Goal: Task Accomplishment & Management: Use online tool/utility

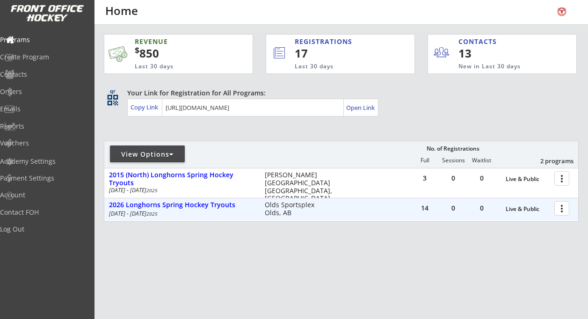
click at [561, 207] on div at bounding box center [563, 208] width 16 height 16
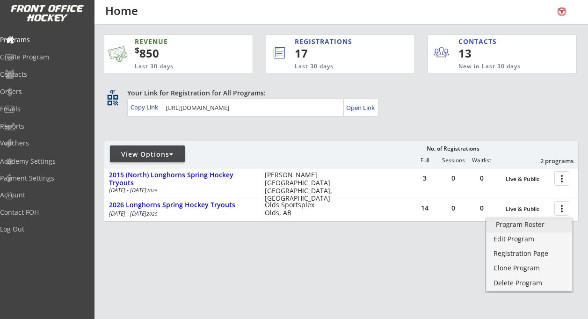
click at [539, 223] on div "Program Roster" at bounding box center [528, 224] width 67 height 7
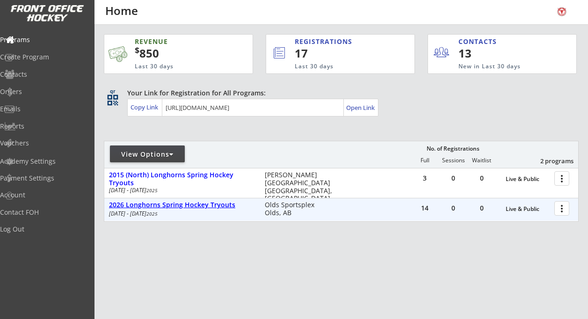
click at [183, 206] on div "2026 Longhorns Spring Hockey Tryouts" at bounding box center [182, 205] width 146 height 8
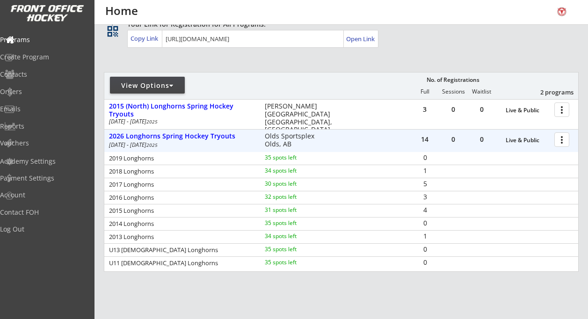
scroll to position [70, 0]
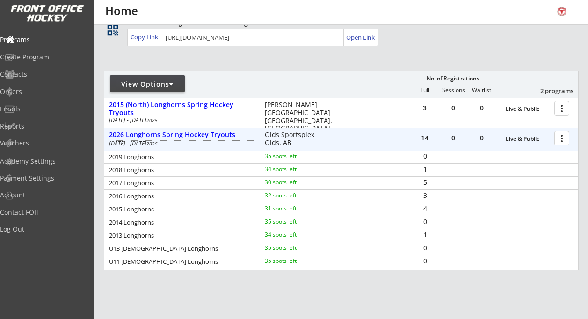
click at [560, 137] on div at bounding box center [563, 137] width 16 height 16
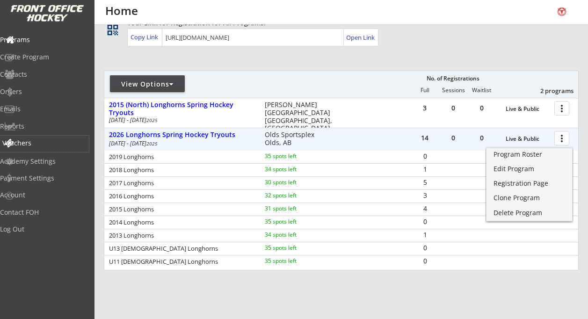
click at [37, 141] on div "Vouchers" at bounding box center [44, 143] width 84 height 7
select select ""Showing: Has Balance""
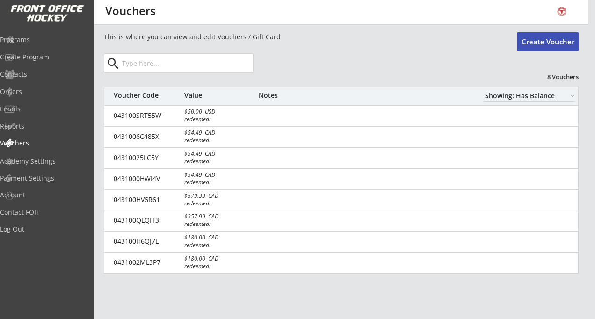
click at [142, 64] on input "input" at bounding box center [186, 63] width 133 height 19
click at [540, 41] on button "Create Voucher" at bounding box center [547, 41] width 62 height 19
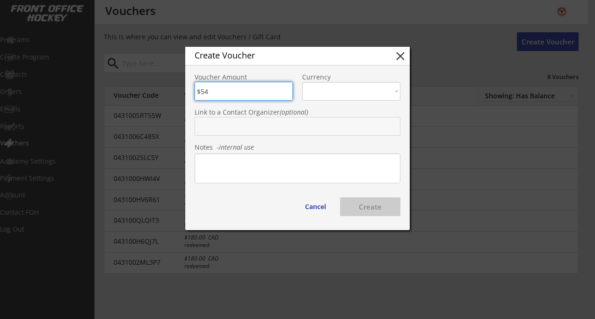
click at [213, 92] on input "input" at bounding box center [243, 91] width 98 height 19
type input "$54.49"
click at [376, 92] on select "CAD USD" at bounding box center [351, 91] width 98 height 19
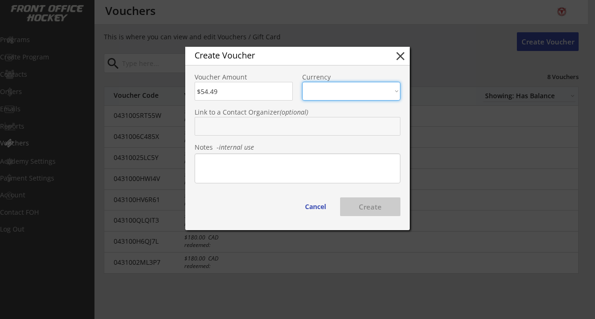
select select ""CAD""
click at [302, 82] on select "CAD USD" at bounding box center [351, 91] width 98 height 19
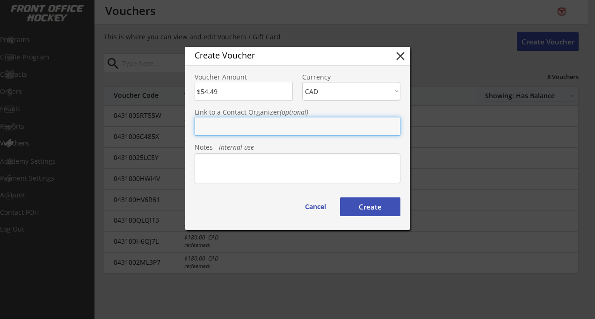
click at [255, 129] on input "text" at bounding box center [297, 126] width 206 height 19
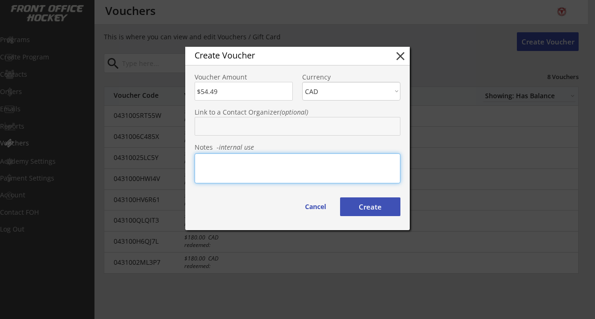
click at [265, 167] on textarea at bounding box center [297, 168] width 206 height 30
type textarea "Coach discount"
click at [364, 207] on button "Create" at bounding box center [370, 206] width 60 height 19
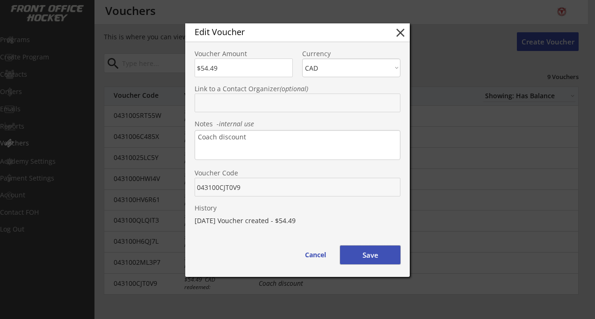
click at [370, 256] on button "Save" at bounding box center [370, 254] width 60 height 19
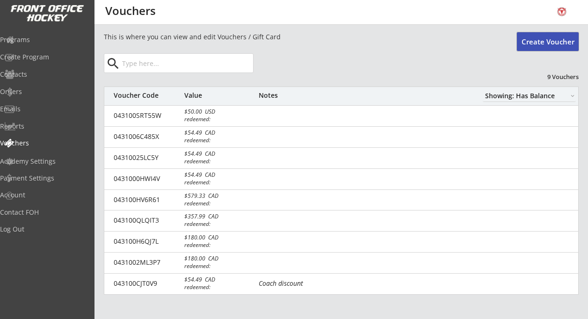
click at [538, 43] on button "Create Voucher" at bounding box center [547, 41] width 62 height 19
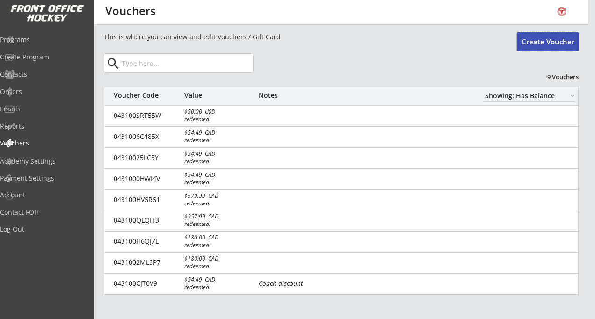
type input "$0"
select select ""PLACEHOLDER_1427118222253""
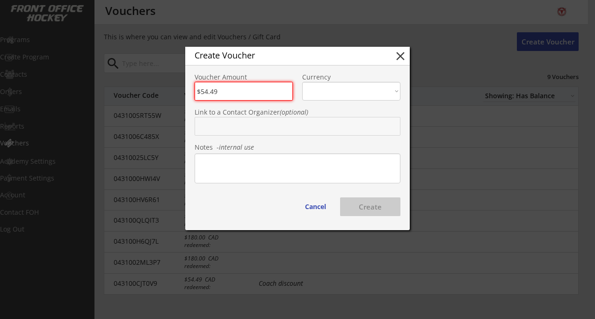
type input "$54.49"
click at [352, 98] on select "CAD USD" at bounding box center [351, 91] width 98 height 19
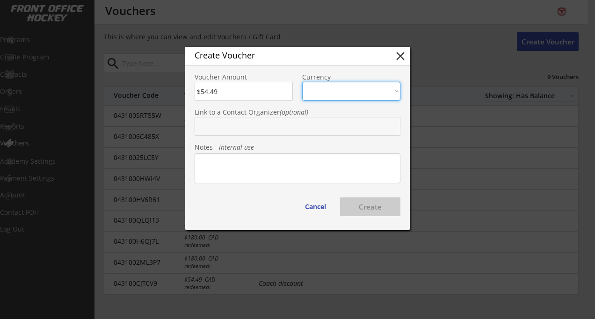
select select ""CAD""
click at [302, 82] on select "CAD USD" at bounding box center [351, 91] width 98 height 19
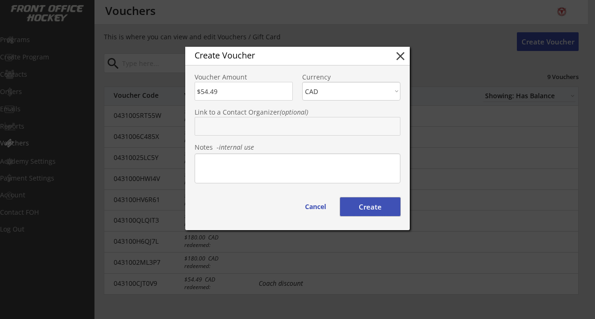
click at [371, 206] on button "Create" at bounding box center [370, 206] width 60 height 19
type input "043100ZJTMPM"
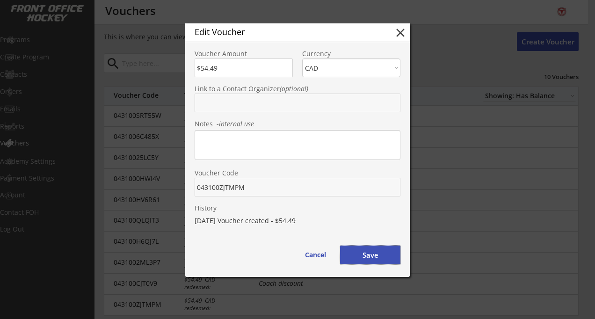
click at [371, 256] on button "Save" at bounding box center [370, 254] width 60 height 19
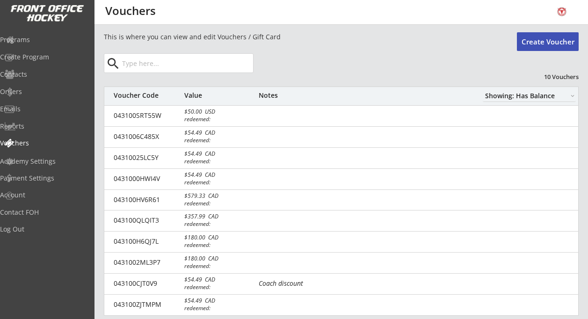
drag, startPoint x: 550, startPoint y: 41, endPoint x: 540, endPoint y: 38, distance: 10.1
click at [540, 38] on button "Create Voucher" at bounding box center [547, 41] width 62 height 19
type input "$0"
select select ""PLACEHOLDER_1427118222253""
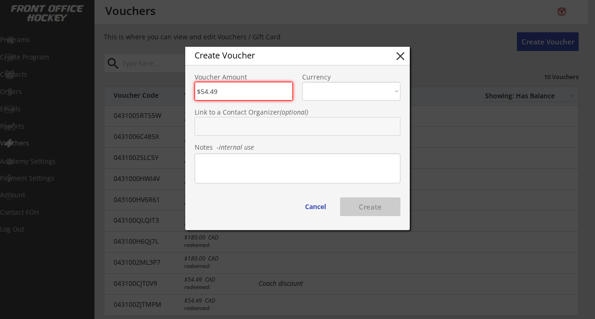
type input "$54.49"
click at [330, 91] on select "CAD USD" at bounding box center [351, 91] width 98 height 19
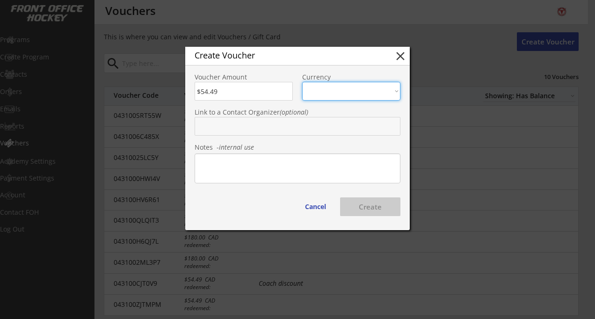
select select ""CAD""
click at [302, 82] on select "CAD USD" at bounding box center [351, 91] width 98 height 19
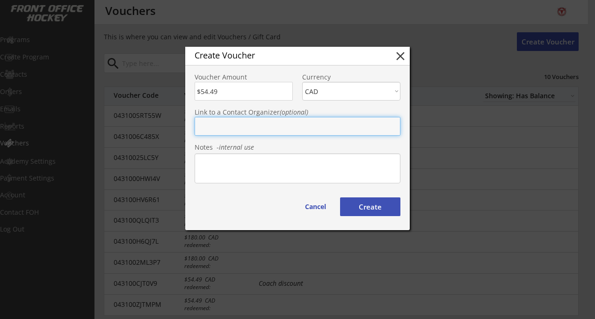
click at [258, 133] on input "text" at bounding box center [297, 126] width 206 height 19
type input "Coach Discount"
click at [245, 163] on textarea at bounding box center [297, 168] width 206 height 30
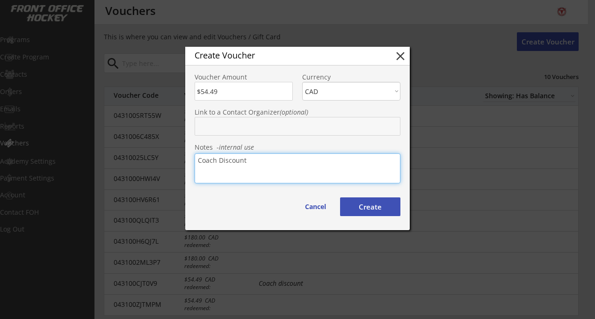
type textarea "Coach Discount"
click at [243, 131] on input "text" at bounding box center [297, 126] width 206 height 19
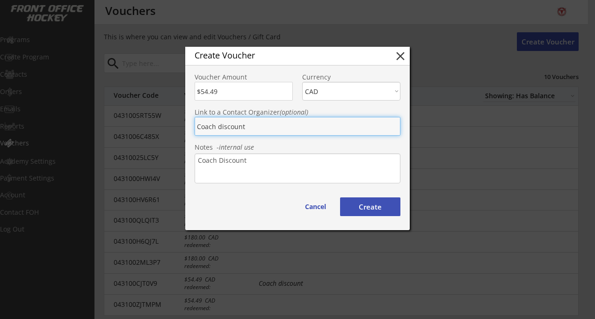
type input "Coach discount"
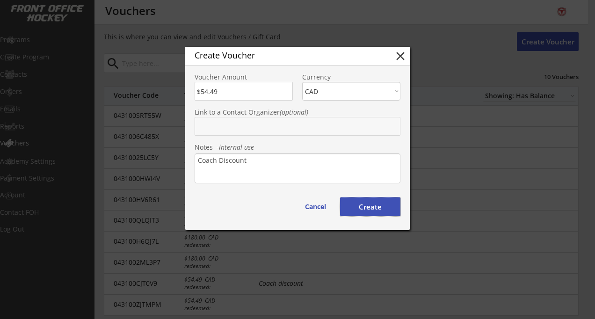
click at [369, 207] on button "Create" at bounding box center [370, 206] width 60 height 19
type input "043100C2SRUR"
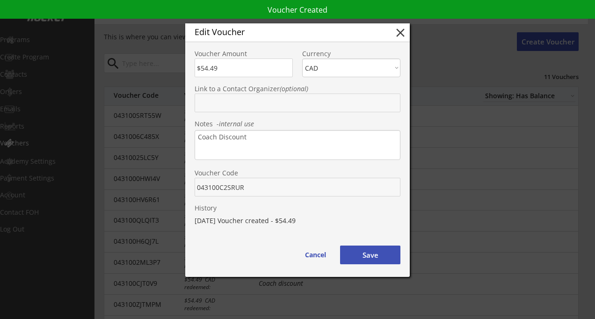
click at [184, 190] on body "REVENUE $ 850 Last 30 days REGISTRATIONS 17 Last 30 days CONTACTS 13 New in Las…" at bounding box center [297, 159] width 595 height 319
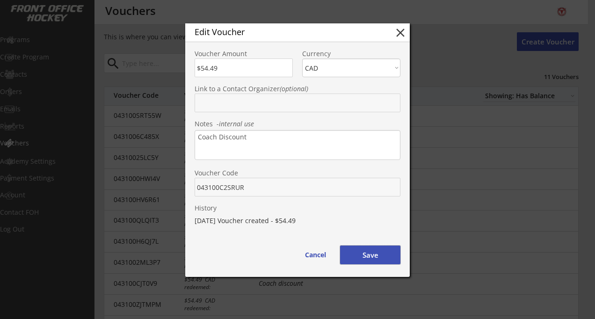
click at [367, 249] on button "Save" at bounding box center [370, 254] width 60 height 19
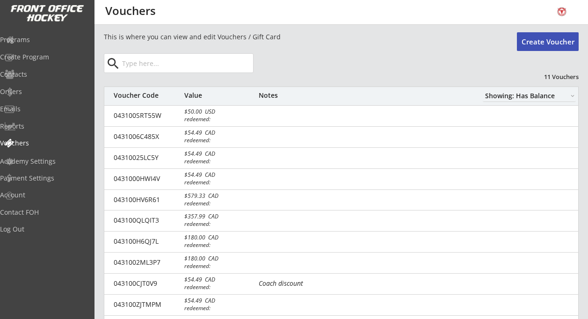
click at [564, 40] on button "Create Voucher" at bounding box center [547, 41] width 62 height 19
type input "$0"
select select ""PLACEHOLDER_1427118222253""
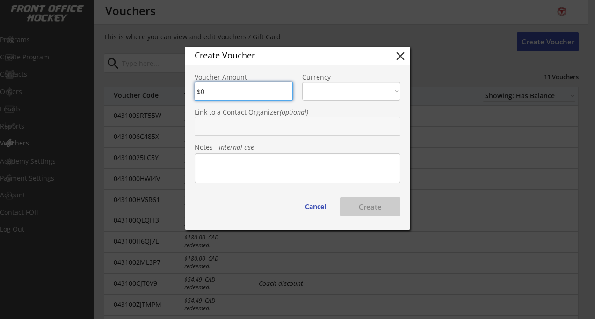
click at [205, 169] on textarea at bounding box center [297, 168] width 206 height 30
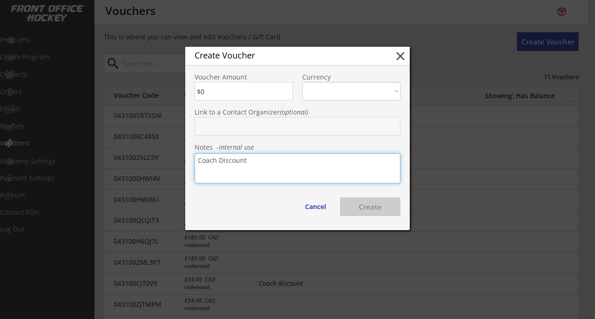
type textarea "Coach Discount"
click at [209, 96] on input "input" at bounding box center [243, 91] width 98 height 19
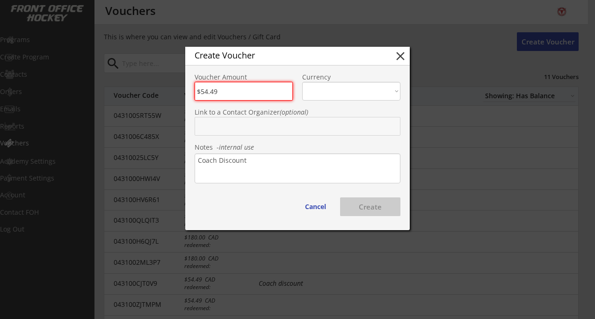
type input "$54.49"
click at [315, 93] on select "CAD USD" at bounding box center [351, 91] width 98 height 19
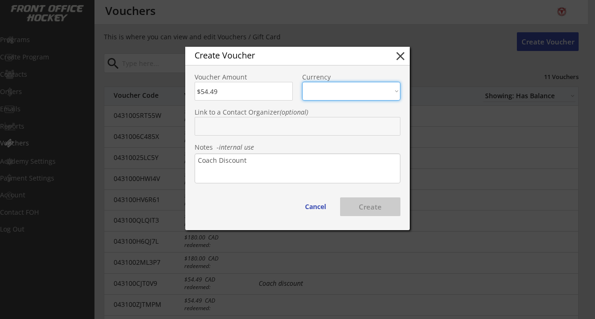
select select ""CAD""
click at [302, 82] on select "CAD USD" at bounding box center [351, 91] width 98 height 19
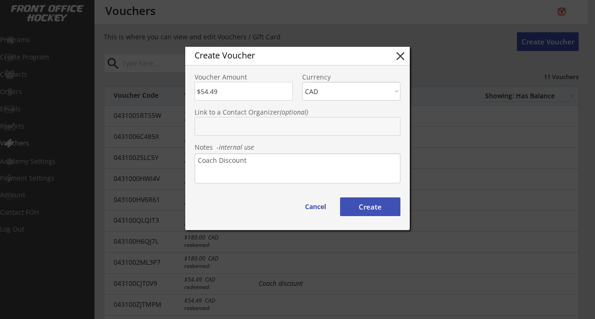
click at [363, 211] on button "Create" at bounding box center [370, 206] width 60 height 19
type input "043100P63TSI"
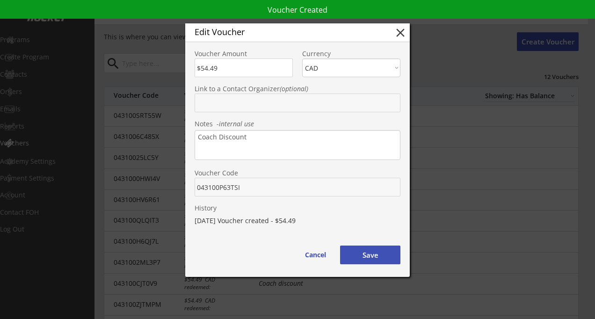
click at [192, 189] on div "Voucher Code" at bounding box center [297, 178] width 224 height 35
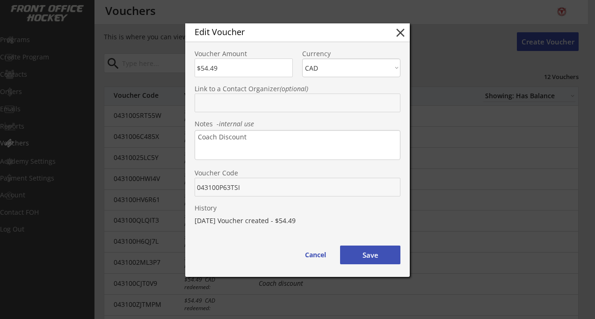
click at [368, 254] on button "Save" at bounding box center [370, 254] width 60 height 19
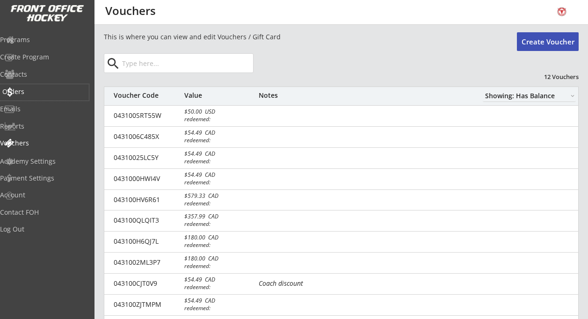
click at [33, 91] on div "Orders" at bounding box center [44, 91] width 84 height 7
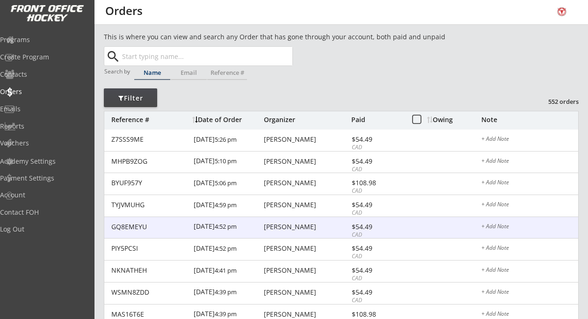
click at [255, 227] on div "[DATE] 4:52 pm" at bounding box center [228, 227] width 68 height 21
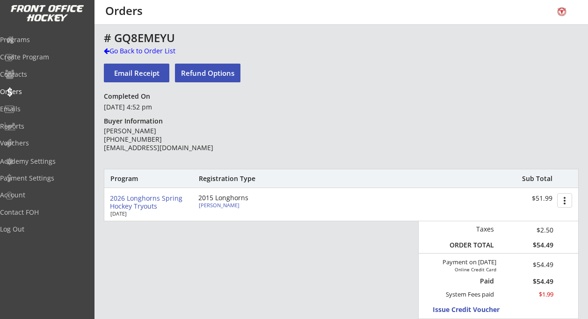
click at [139, 75] on button "Email Receipt" at bounding box center [136, 73] width 65 height 19
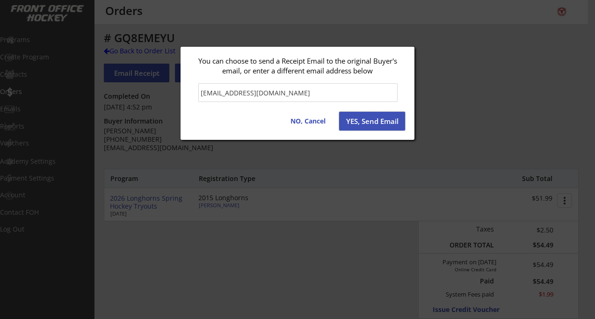
click at [380, 120] on button "YES, Send Email" at bounding box center [372, 121] width 66 height 19
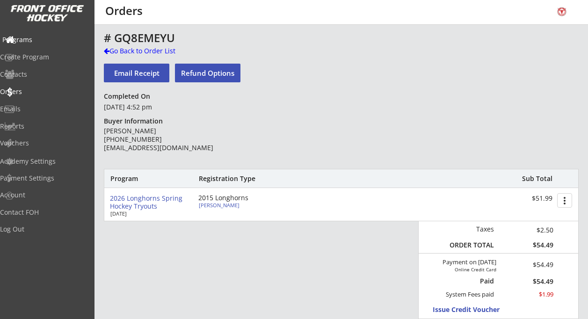
click at [38, 40] on div "Programs" at bounding box center [44, 39] width 84 height 7
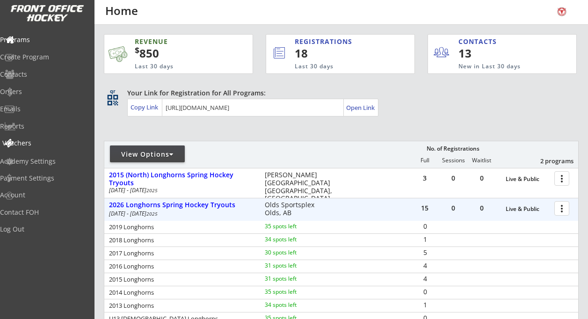
click at [40, 144] on div "Vouchers" at bounding box center [44, 143] width 84 height 7
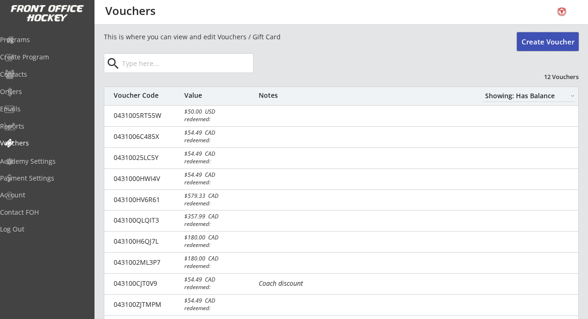
click at [542, 48] on button "Create Voucher" at bounding box center [547, 41] width 62 height 19
type input "$0"
select select ""PLACEHOLDER_1427118222253""
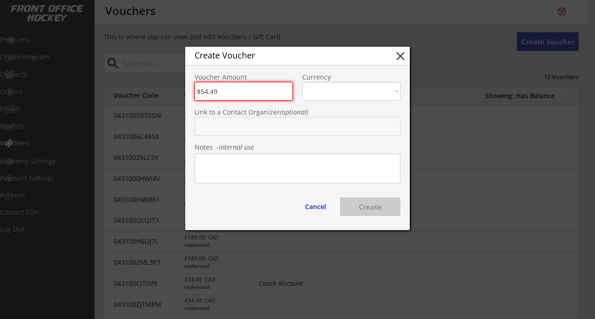
type input "$54.49"
click at [327, 101] on div "Create Voucher close Voucher Amount Currency CAD USD Link to a Contact Organize…" at bounding box center [297, 138] width 224 height 183
click at [340, 97] on select "CAD USD" at bounding box center [351, 91] width 98 height 19
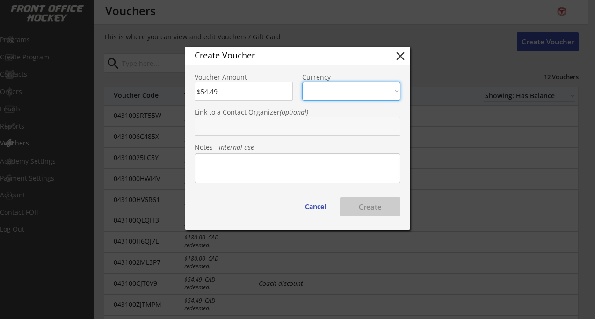
select select ""CAD""
click at [302, 82] on select "CAD USD" at bounding box center [351, 91] width 98 height 19
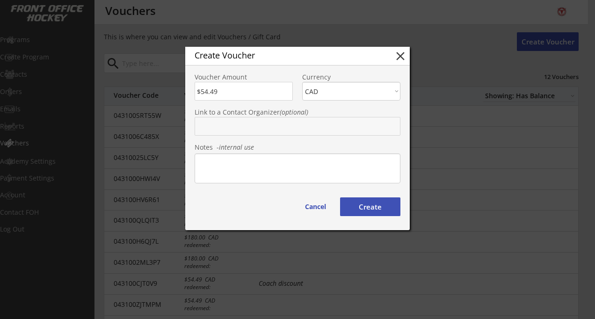
click at [269, 166] on textarea at bounding box center [297, 168] width 206 height 30
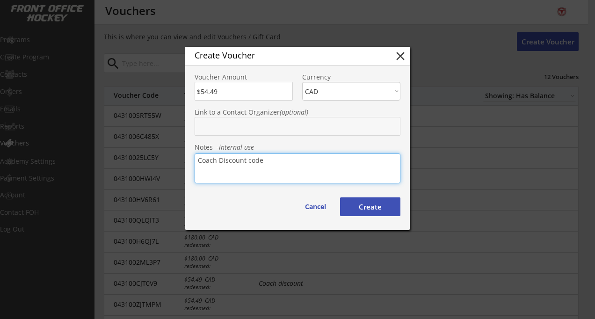
type textarea "Coach Discount code"
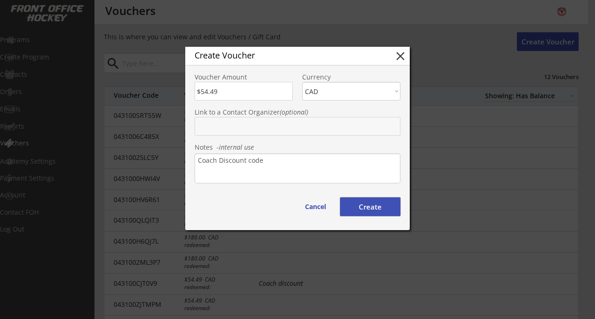
click at [365, 212] on button "Create" at bounding box center [370, 206] width 60 height 19
type input "043100R42IPI"
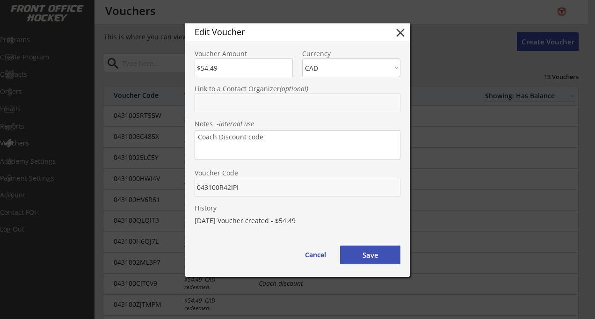
click at [371, 256] on button "Save" at bounding box center [370, 254] width 60 height 19
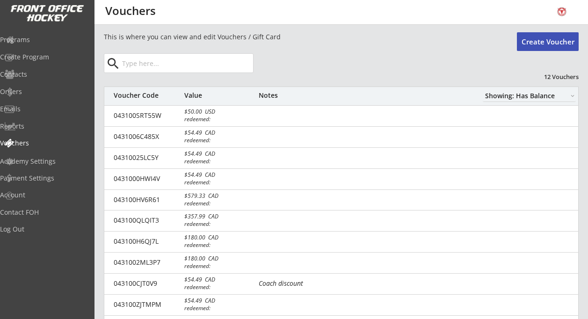
click at [542, 40] on button "Create Voucher" at bounding box center [547, 41] width 62 height 19
type input "$0"
select select ""PLACEHOLDER_1427118222253""
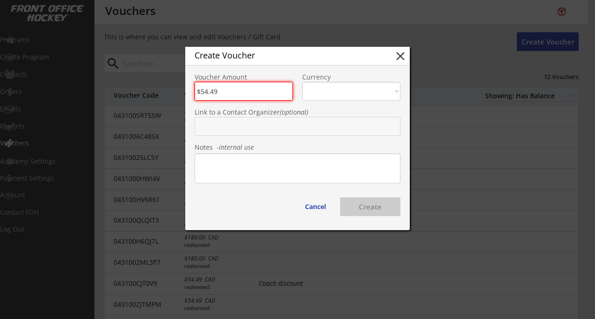
type input "$54.49"
click at [341, 95] on select "CAD USD" at bounding box center [351, 91] width 98 height 19
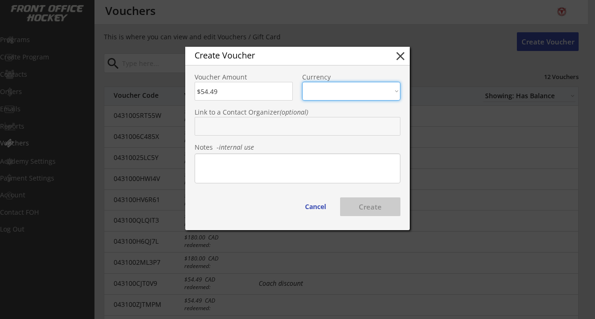
select select ""CAD""
click at [302, 82] on select "CAD USD" at bounding box center [351, 91] width 98 height 19
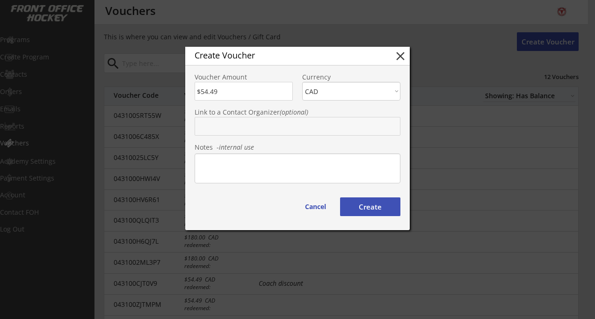
click at [294, 172] on textarea at bounding box center [297, 168] width 206 height 30
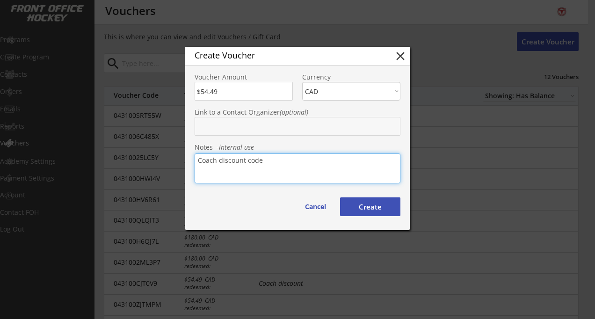
type textarea "Coach discount code"
click at [356, 206] on button "Create" at bounding box center [370, 206] width 60 height 19
type input "043100UBHC6W"
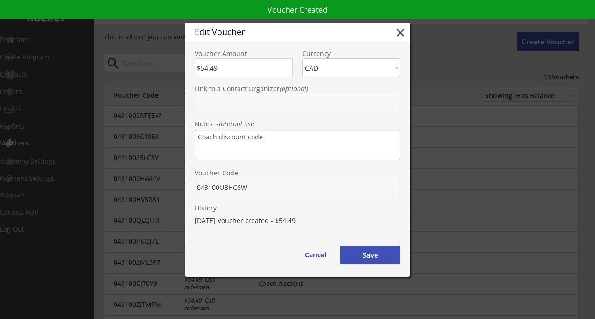
click at [194, 190] on div "Voucher Code" at bounding box center [297, 178] width 224 height 35
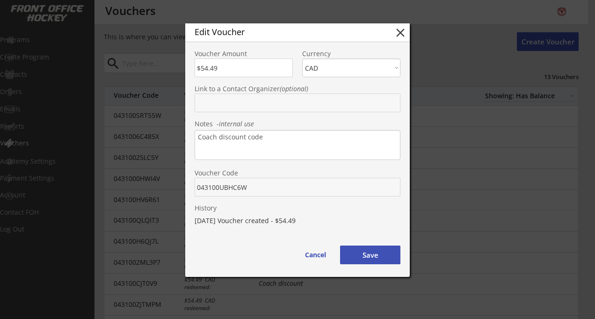
click at [370, 259] on button "Save" at bounding box center [370, 254] width 60 height 19
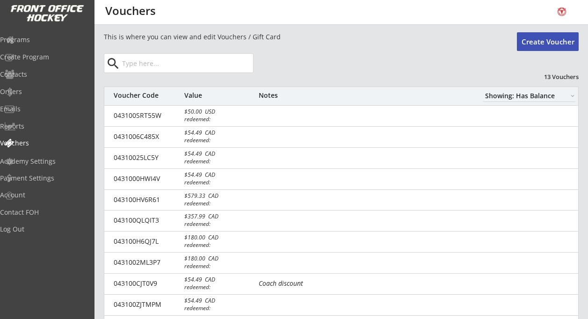
click at [557, 40] on button "Create Voucher" at bounding box center [547, 41] width 62 height 19
type input "$0"
select select ""PLACEHOLDER_1427118222253""
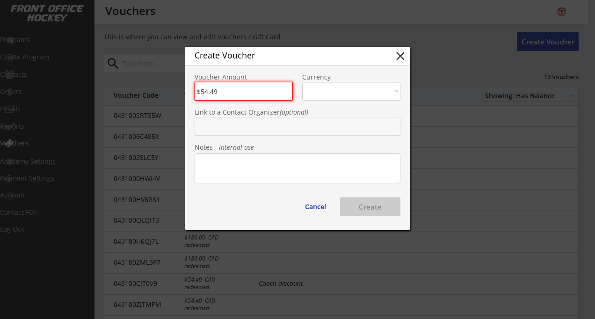
type input "$54.49"
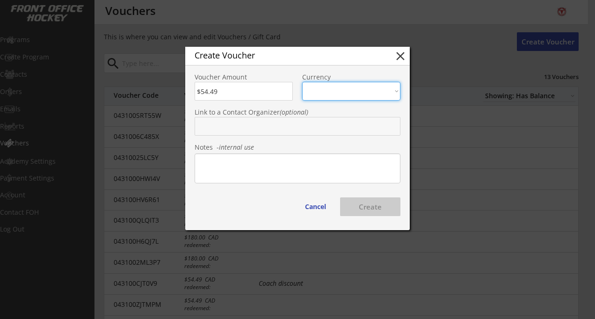
click at [366, 90] on select "CAD USD" at bounding box center [351, 91] width 98 height 19
select select ""CAD""
click at [302, 82] on select "CAD USD" at bounding box center [351, 91] width 98 height 19
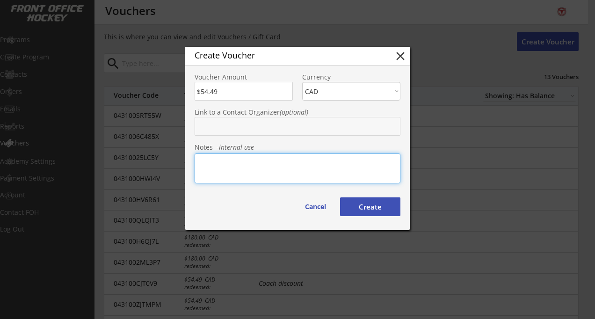
click at [285, 171] on textarea at bounding box center [297, 168] width 206 height 30
type textarea "Coach Discount"
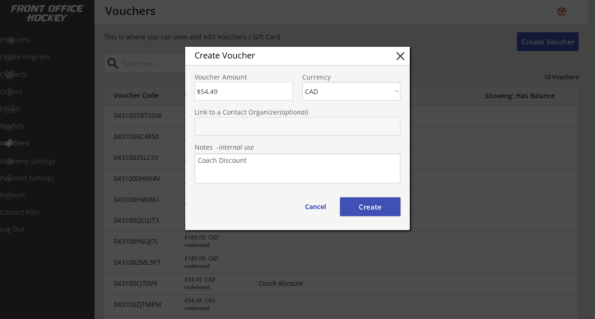
click at [374, 210] on button "Create" at bounding box center [370, 206] width 60 height 19
type input "043100YHZP66"
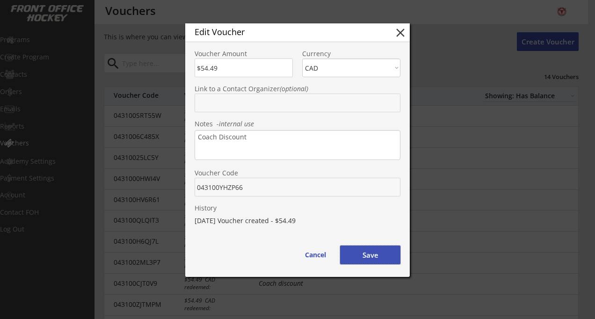
click at [381, 256] on button "Save" at bounding box center [370, 254] width 60 height 19
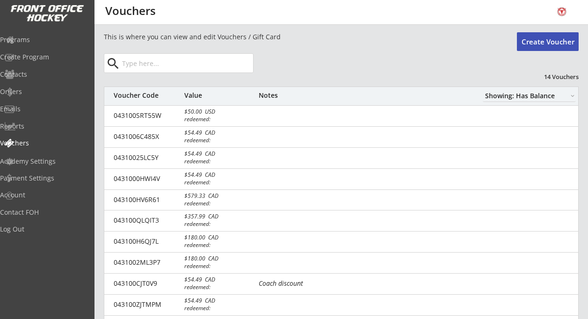
click at [545, 39] on button "Create Voucher" at bounding box center [547, 41] width 62 height 19
type input "$0"
select select ""PLACEHOLDER_1427118222253""
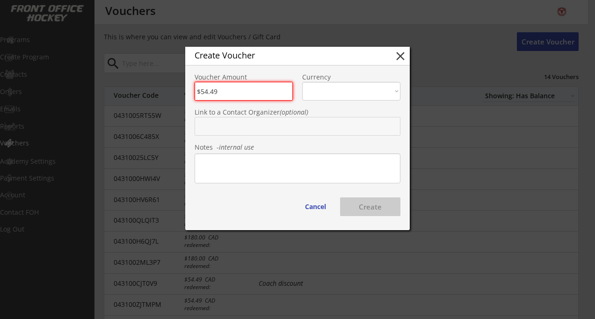
type input "$54.49"
click at [334, 92] on select "CAD USD" at bounding box center [351, 91] width 98 height 19
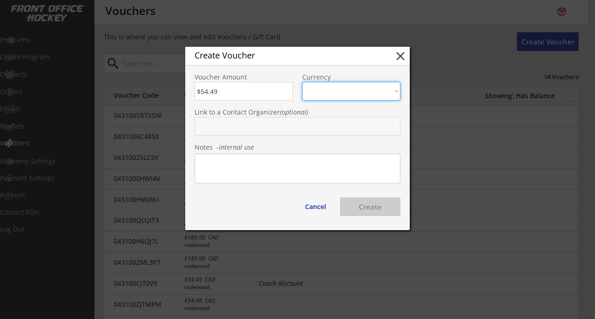
select select ""CAD""
click at [302, 82] on select "CAD USD" at bounding box center [351, 91] width 98 height 19
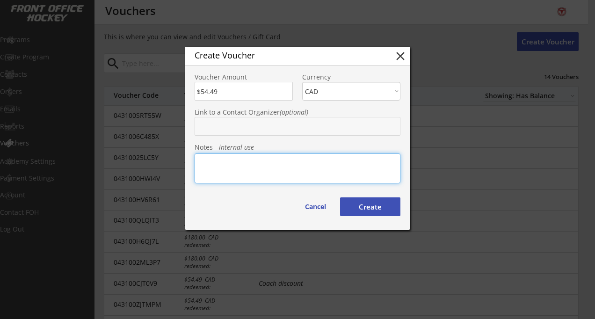
click at [261, 160] on textarea at bounding box center [297, 168] width 206 height 30
type textarea "Coach Discount"
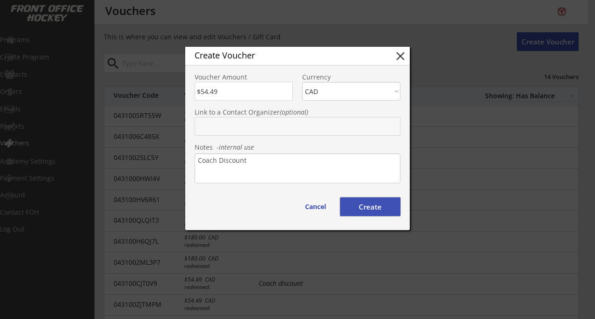
click at [374, 202] on button "Create" at bounding box center [370, 206] width 60 height 19
type input "043100BCKB6O"
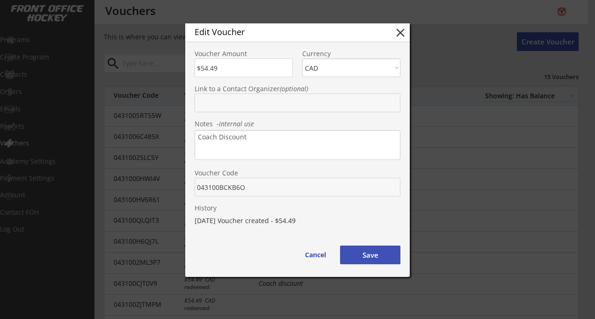
click at [352, 251] on button "Save" at bounding box center [370, 254] width 60 height 19
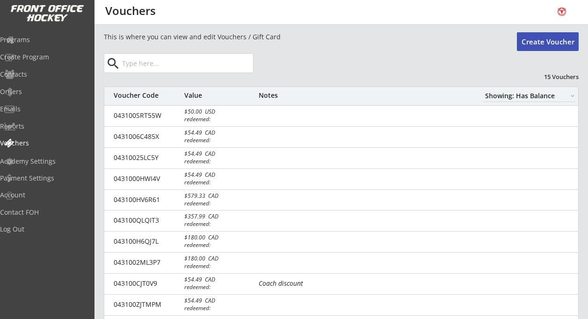
click at [547, 43] on button "Create Voucher" at bounding box center [547, 41] width 62 height 19
type input "$0"
select select ""PLACEHOLDER_1427118222253""
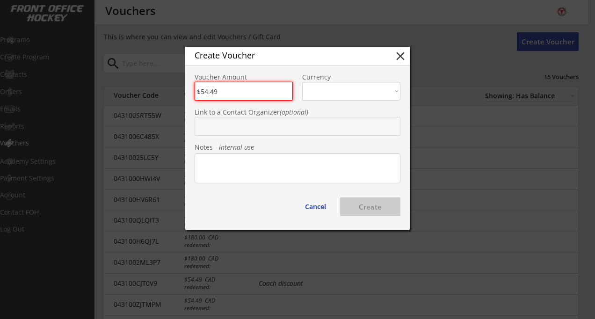
type input "$54.49"
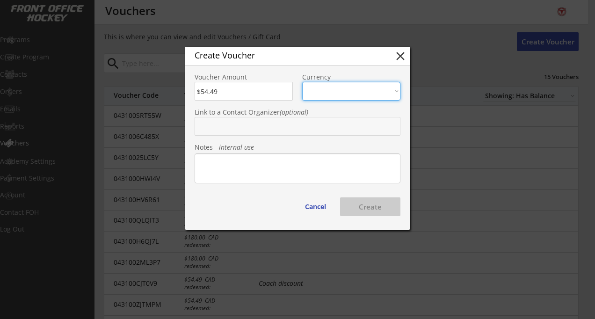
click at [326, 96] on select "CAD USD" at bounding box center [351, 91] width 98 height 19
select select ""CAD""
click at [302, 82] on select "CAD USD" at bounding box center [351, 91] width 98 height 19
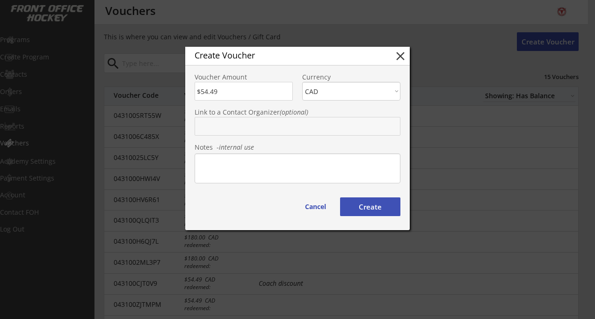
click at [270, 163] on textarea at bounding box center [297, 168] width 206 height 30
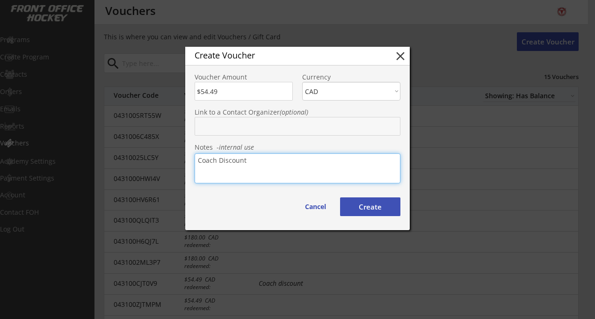
type textarea "Coach Discount"
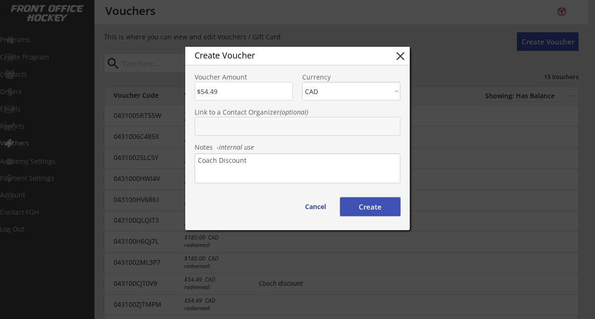
click at [361, 204] on button "Create" at bounding box center [370, 206] width 60 height 19
type input "043100UG8OG7"
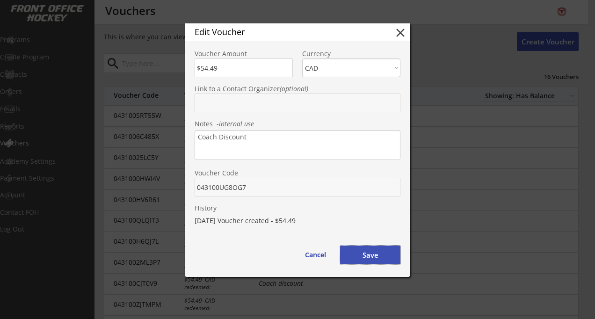
click at [379, 255] on button "Save" at bounding box center [370, 254] width 60 height 19
